Goal: Task Accomplishment & Management: Manage account settings

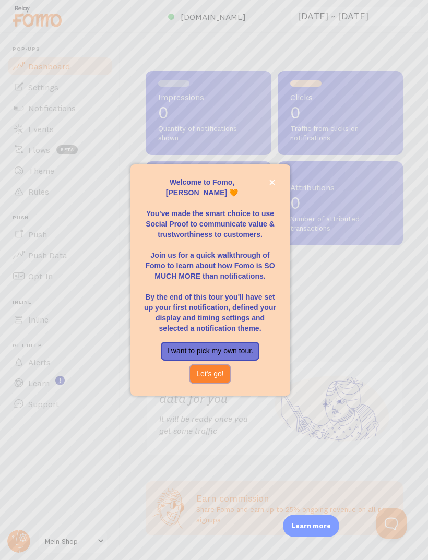
click at [210, 384] on button "Let's go!" at bounding box center [210, 374] width 40 height 19
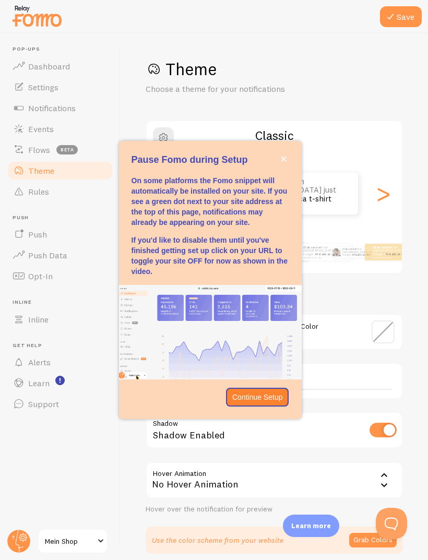
click at [282, 162] on icon "close," at bounding box center [283, 159] width 5 height 5
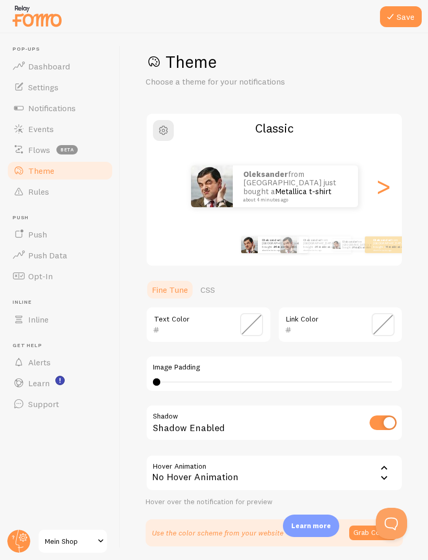
scroll to position [34, 0]
click at [53, 61] on span "Dashboard" at bounding box center [49, 66] width 42 height 10
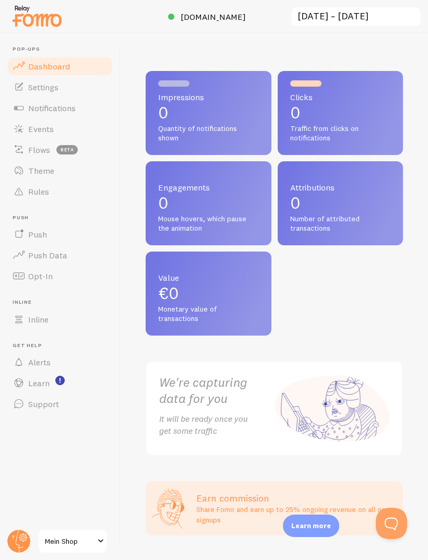
click at [53, 88] on span "Settings" at bounding box center [43, 87] width 30 height 10
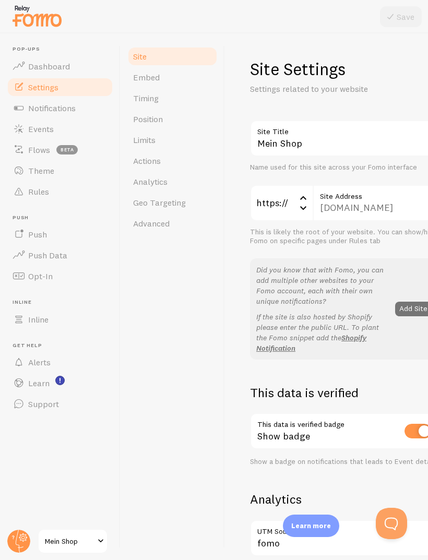
click at [63, 104] on span "Notifications" at bounding box center [52, 108] width 48 height 10
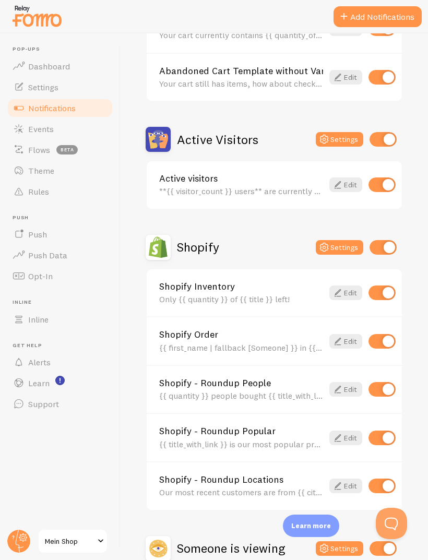
scroll to position [179, 0]
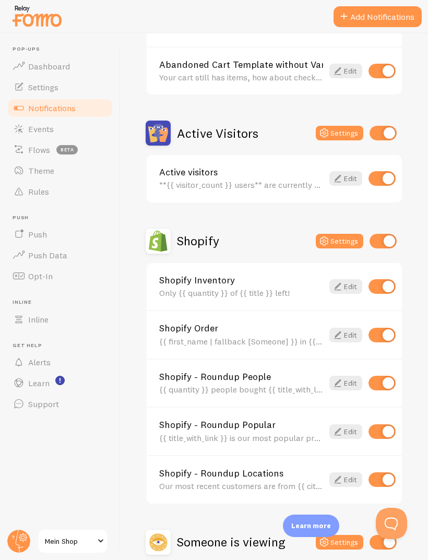
click at [399, 48] on div "Abandoned Cart Template without Variables Your cart still has items, how about …" at bounding box center [274, 70] width 255 height 49
click at [398, 56] on div "Abandoned Cart Template without Variables Your cart still has items, how about …" at bounding box center [274, 70] width 255 height 49
click at [383, 55] on div "Abandoned Cart Template without Variables Your cart still has items, how about …" at bounding box center [274, 70] width 255 height 49
click at [338, 244] on button "Settings" at bounding box center [340, 241] width 48 height 15
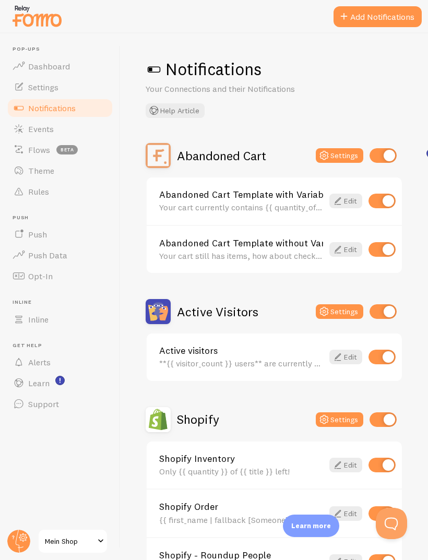
click at [41, 83] on span "Settings" at bounding box center [43, 87] width 30 height 10
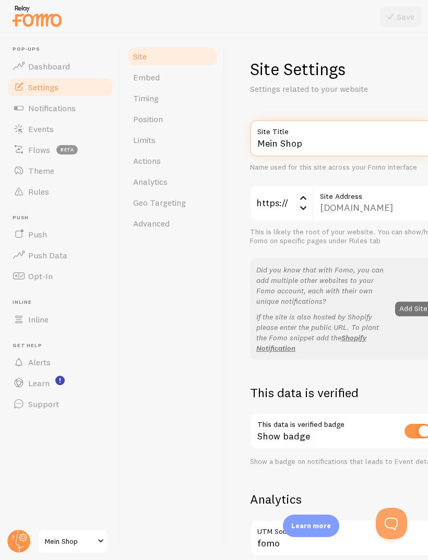
click at [314, 140] on input "Mein Shop" at bounding box center [344, 138] width 188 height 37
click at [395, 48] on div "Site Settings Settings related to your website Mein Shop Site Title Name used f…" at bounding box center [326, 296] width 203 height 527
